Goal: Transaction & Acquisition: Subscribe to service/newsletter

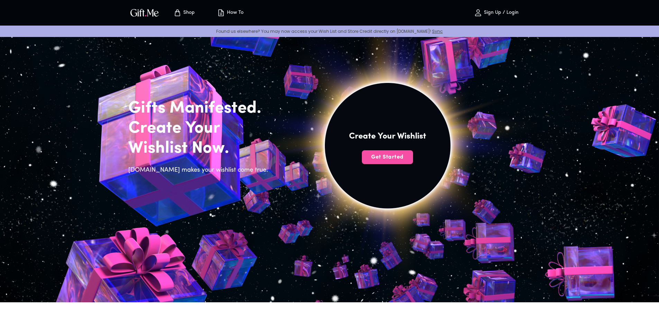
click at [404, 157] on span "Get Started" at bounding box center [387, 158] width 51 height 8
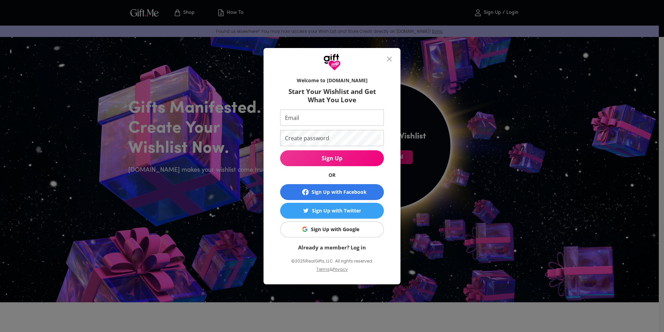
click at [342, 233] on div "Sign Up with Google" at bounding box center [335, 230] width 48 height 8
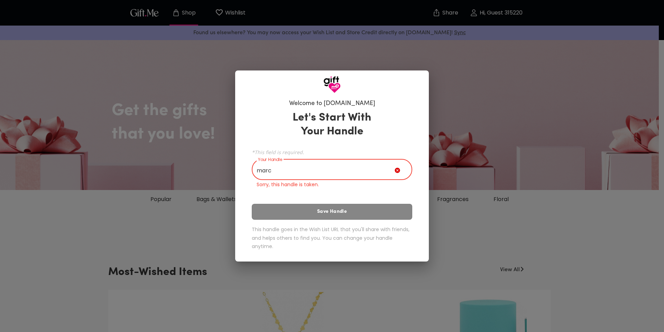
click at [335, 171] on input "marc" at bounding box center [323, 170] width 143 height 19
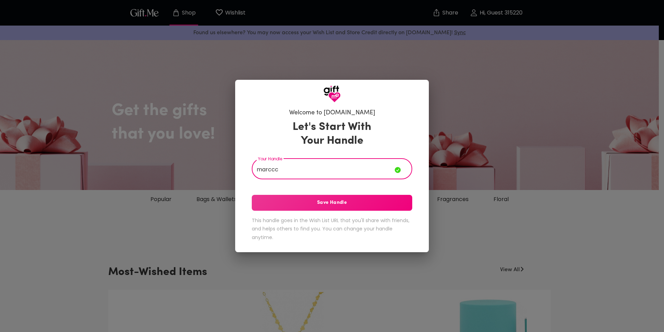
type input "marccc"
click at [333, 199] on button "Save Handle" at bounding box center [332, 203] width 161 height 16
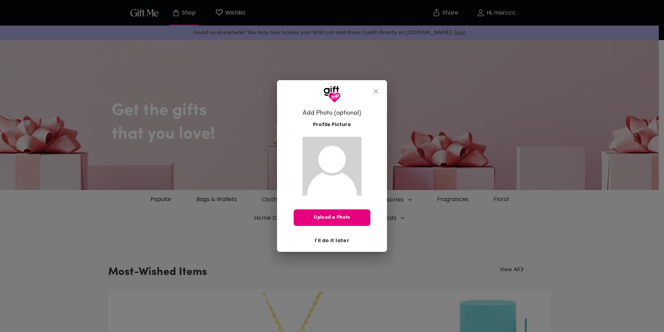
click at [346, 239] on span "I'll do it later" at bounding box center [332, 241] width 35 height 8
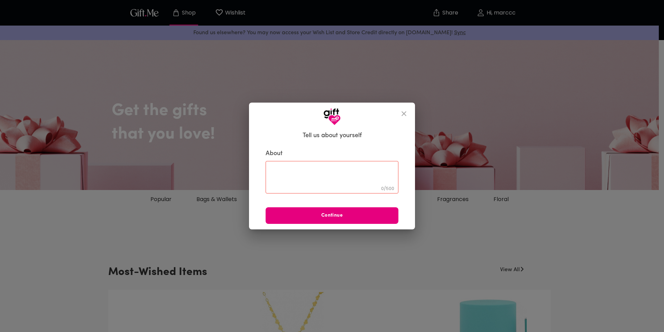
click at [405, 120] on button "close" at bounding box center [404, 114] width 17 height 17
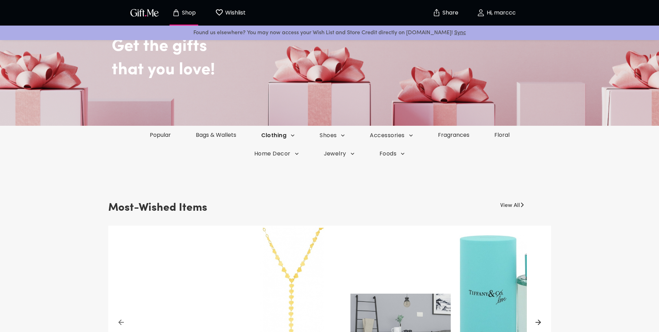
scroll to position [35, 0]
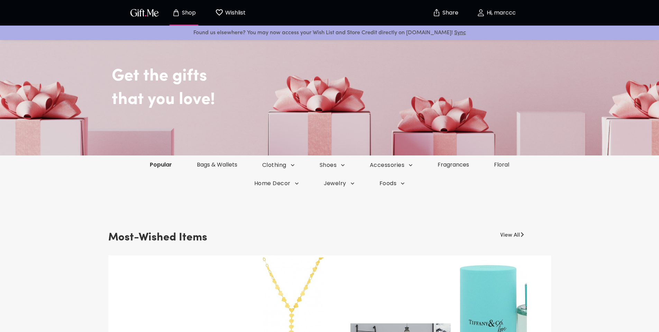
click at [165, 167] on link "Popular" at bounding box center [160, 165] width 47 height 8
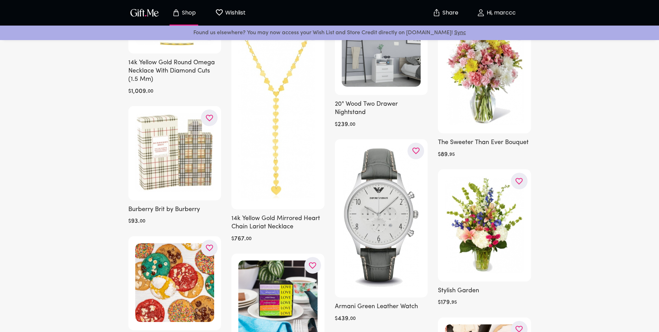
scroll to position [104, 0]
